Goal: Information Seeking & Learning: Learn about a topic

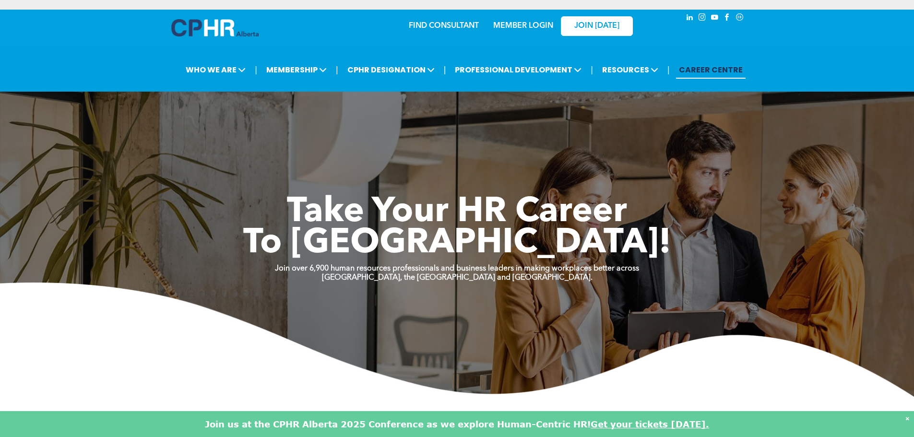
click at [509, 26] on link "MEMBER LOGIN" at bounding box center [523, 26] width 60 height 8
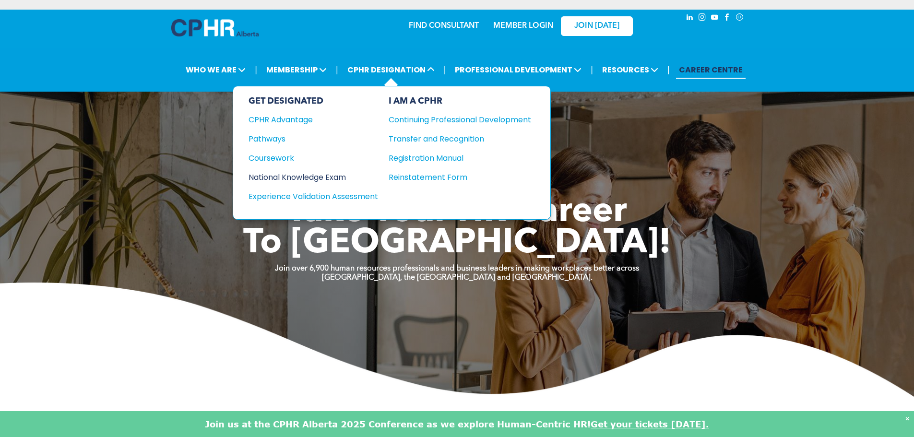
click at [336, 177] on div "National Knowledge Exam" at bounding box center [306, 177] width 117 height 12
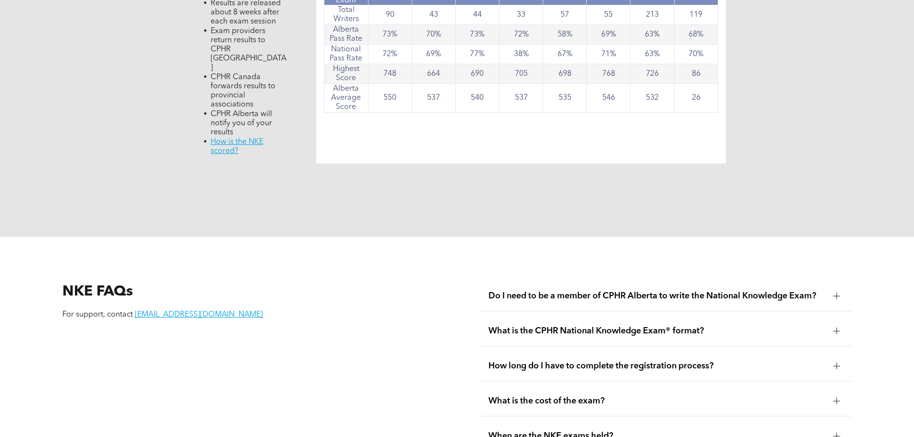
scroll to position [1151, 0]
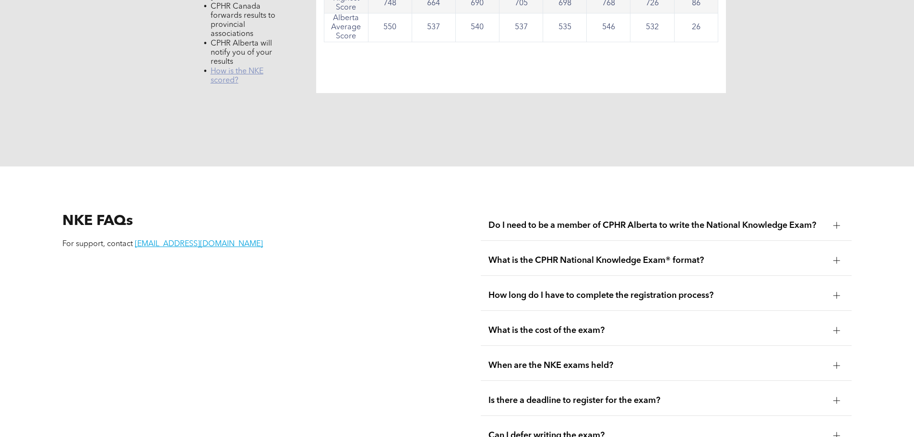
drag, startPoint x: 241, startPoint y: 54, endPoint x: 229, endPoint y: 54, distance: 12.0
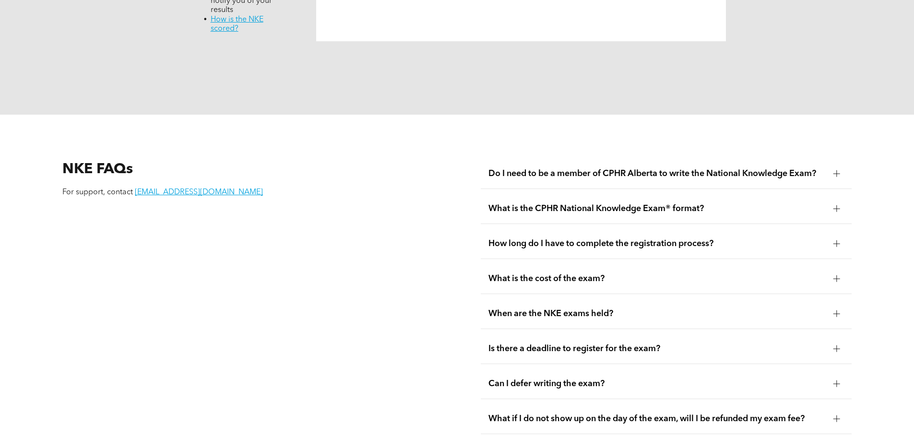
scroll to position [1247, 0]
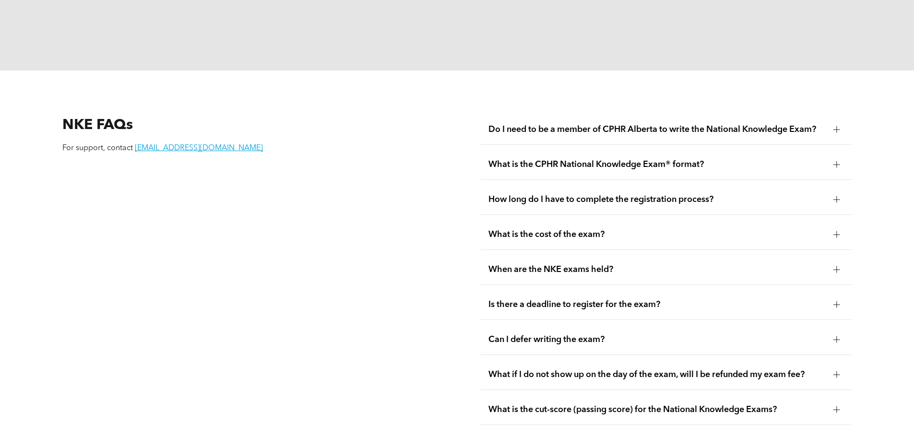
click at [620, 155] on div "What is the CPHR National Knowledge Exam® format?" at bounding box center [666, 165] width 371 height 30
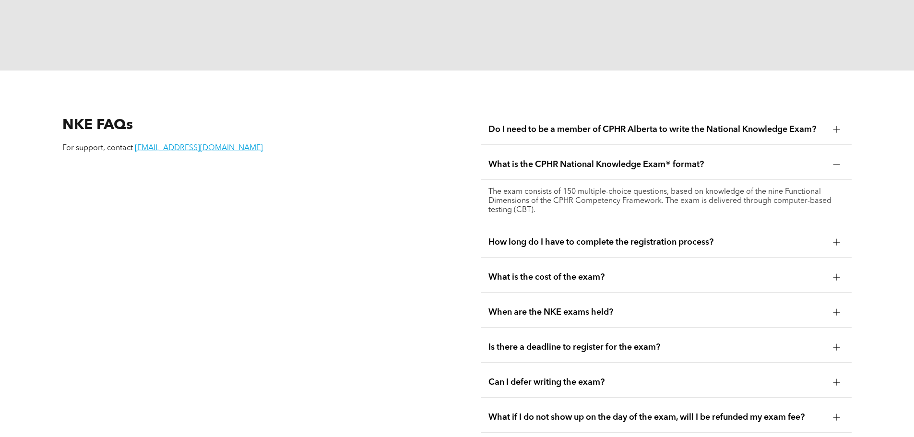
click at [620, 152] on div "What is the CPHR National Knowledge Exam® format?" at bounding box center [666, 165] width 371 height 30
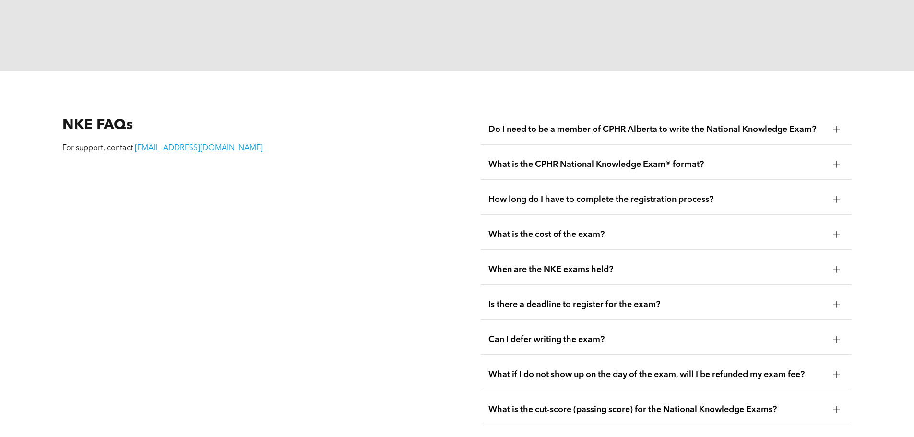
click at [622, 185] on div "How long do I have to complete the registration process?" at bounding box center [666, 200] width 371 height 30
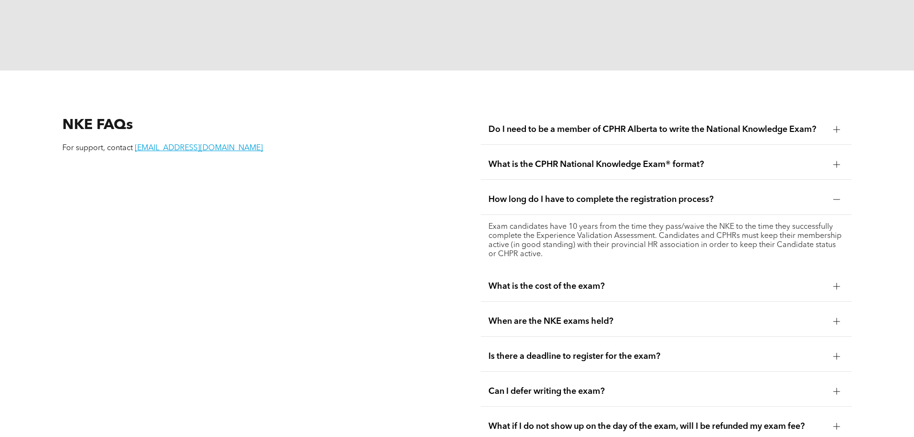
click at [622, 185] on div "How long do I have to complete the registration process?" at bounding box center [666, 200] width 371 height 30
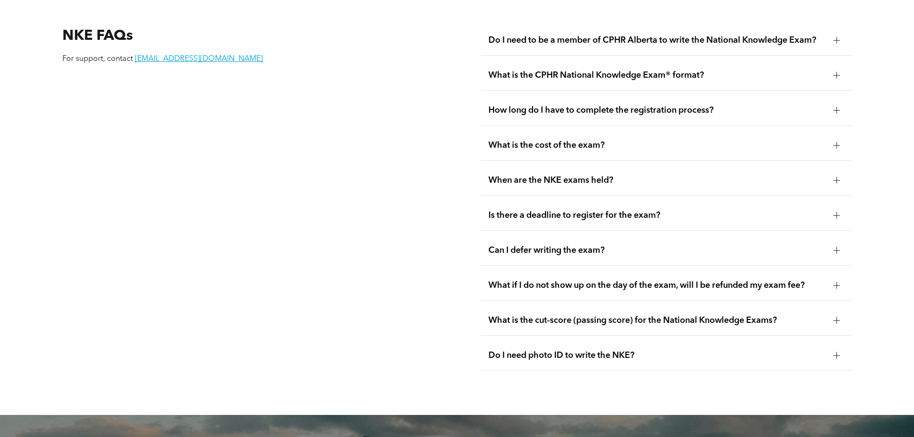
scroll to position [1343, 0]
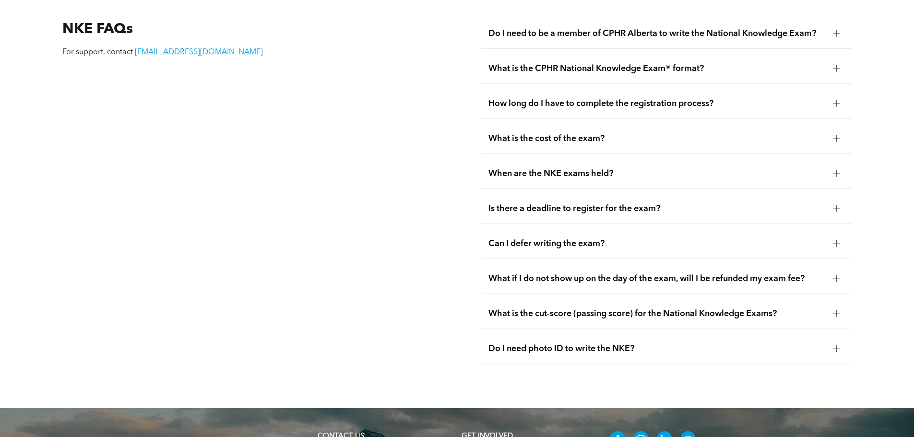
click at [622, 124] on div "What is the cost of the exam?" at bounding box center [666, 139] width 371 height 30
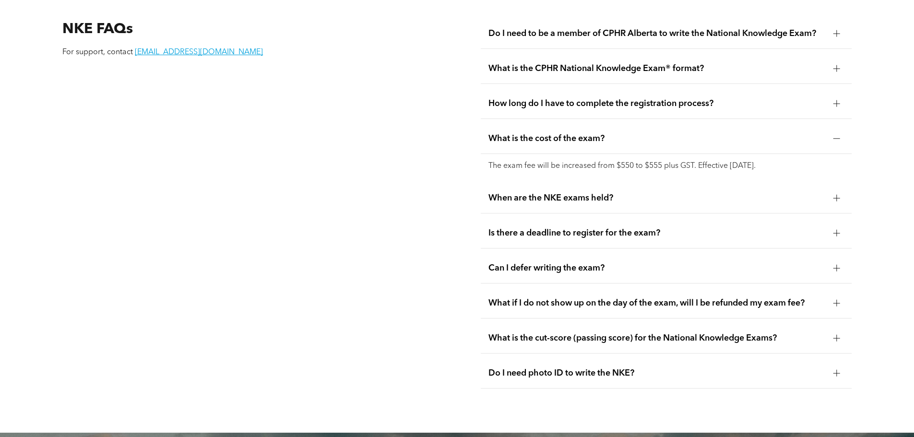
click at [622, 124] on div "What is the cost of the exam?" at bounding box center [666, 139] width 371 height 30
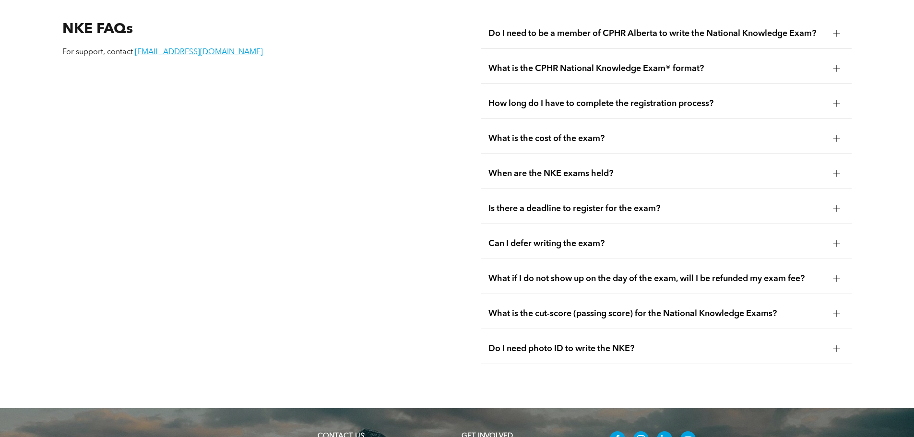
click at [611, 168] on span "When are the NKE exams held?" at bounding box center [656, 173] width 337 height 11
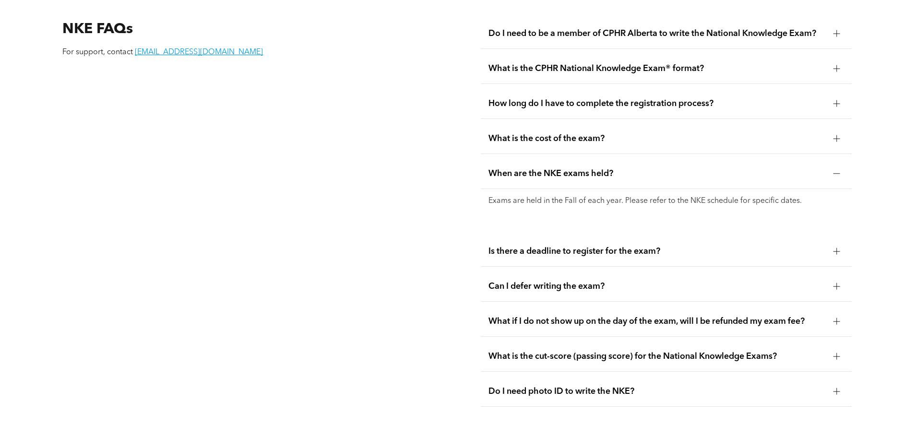
click at [611, 168] on span "When are the NKE exams held?" at bounding box center [656, 173] width 337 height 11
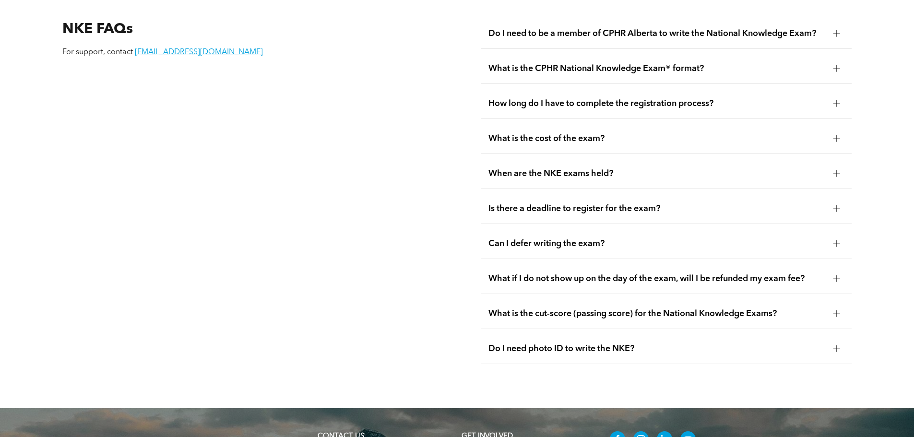
click at [605, 203] on span "Is there a deadline to register for the exam?" at bounding box center [656, 208] width 337 height 11
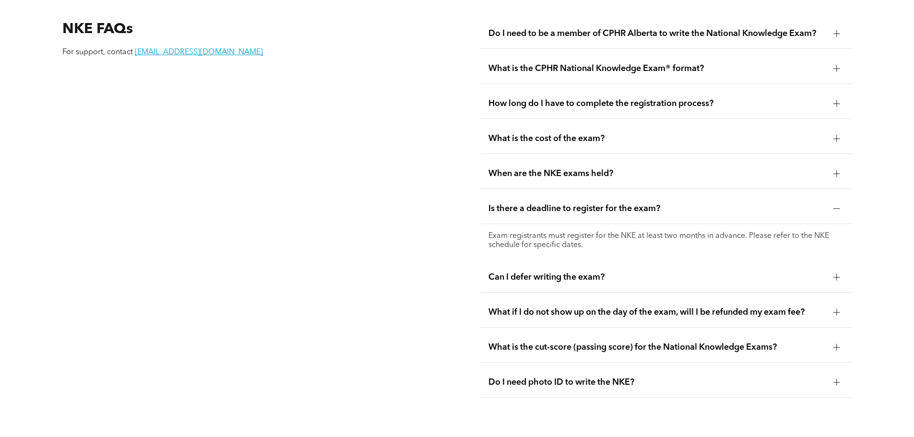
click at [605, 203] on span "Is there a deadline to register for the exam?" at bounding box center [656, 208] width 337 height 11
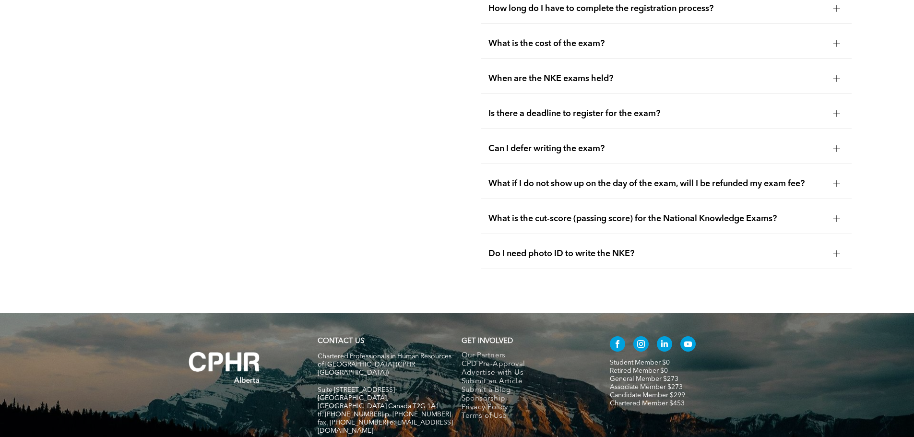
scroll to position [1439, 0]
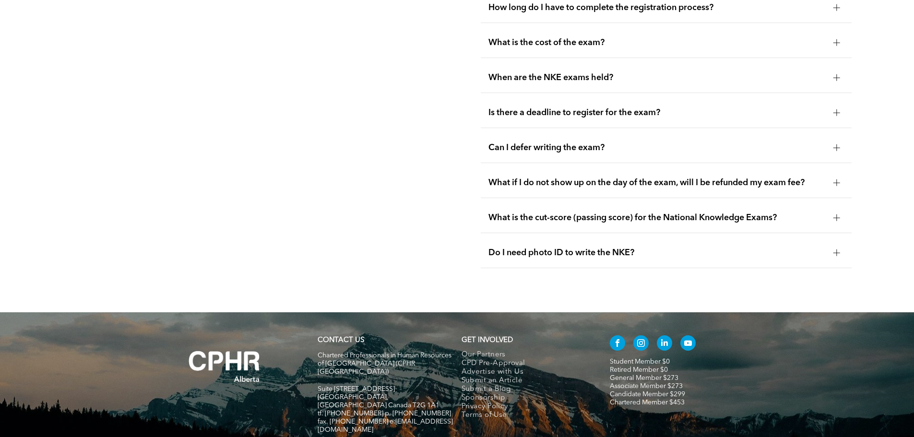
click at [623, 177] on span "What if I do not show up on the day of the exam, will I be refunded my exam fee?" at bounding box center [656, 182] width 337 height 11
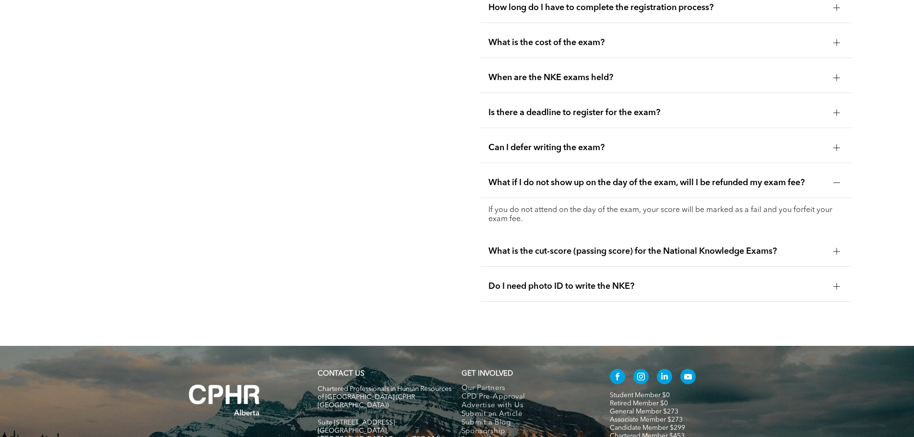
click at [623, 177] on span "What if I do not show up on the day of the exam, will I be refunded my exam fee?" at bounding box center [656, 182] width 337 height 11
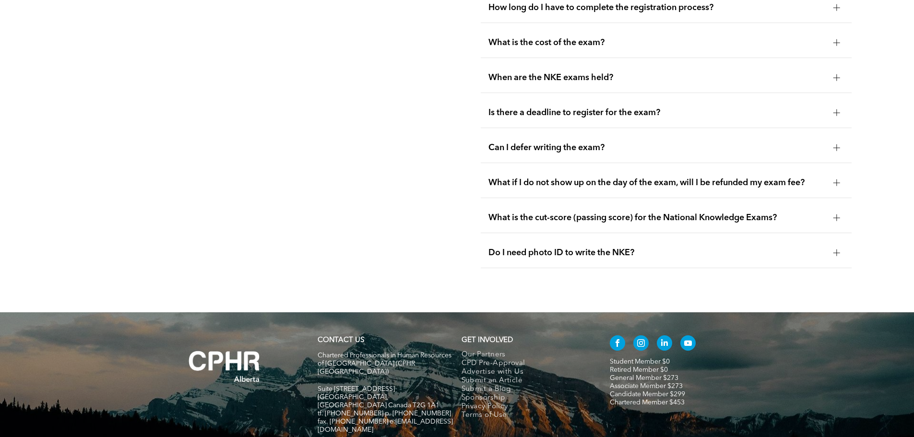
click at [596, 213] on span "What is the cut-score (passing score) for the National Knowledge Exams?" at bounding box center [656, 218] width 337 height 11
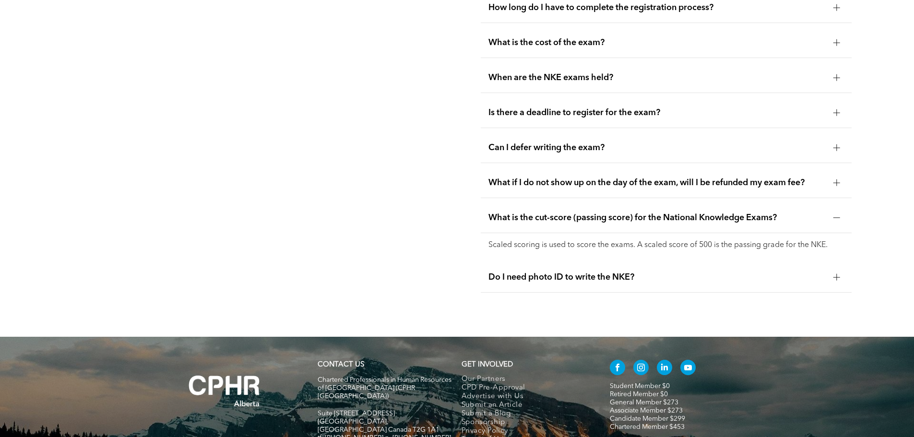
click at [596, 213] on span "What is the cut-score (passing score) for the National Knowledge Exams?" at bounding box center [656, 218] width 337 height 11
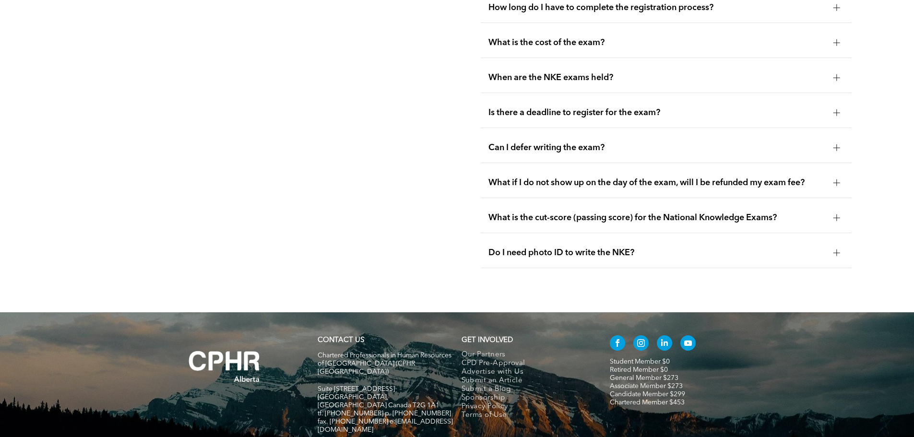
click at [598, 248] on span "Do I need photo ID to write the NKE?" at bounding box center [656, 253] width 337 height 11
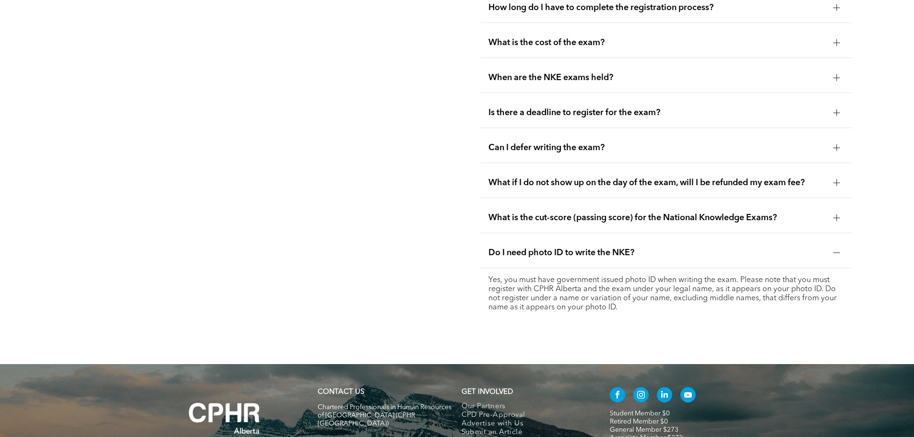
click at [598, 248] on span "Do I need photo ID to write the NKE?" at bounding box center [656, 253] width 337 height 11
